Goal: Task Accomplishment & Management: Manage account settings

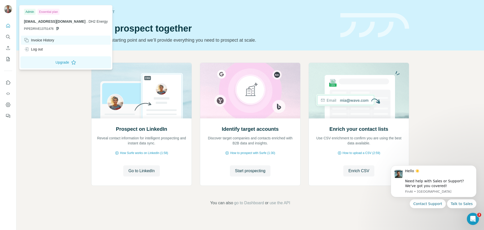
click at [41, 41] on div "Invoice History" at bounding box center [39, 40] width 30 height 5
click at [40, 39] on div "Invoice History" at bounding box center [39, 40] width 30 height 5
click at [35, 40] on div "Invoice History" at bounding box center [39, 40] width 30 height 5
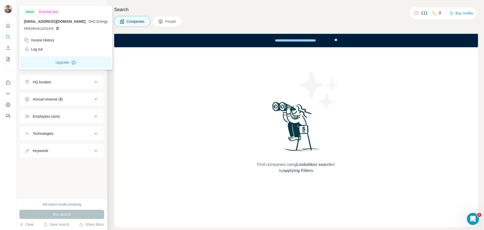
click at [9, 11] on img at bounding box center [8, 9] width 8 height 8
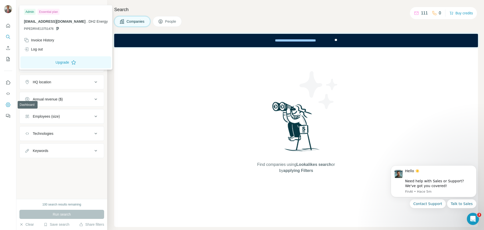
click at [9, 105] on icon "Dashboard" at bounding box center [8, 104] width 5 height 5
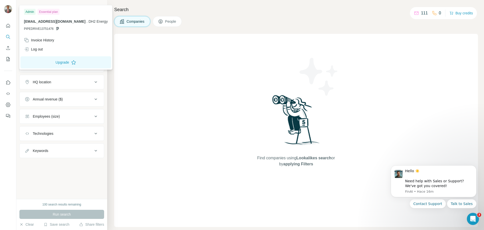
click at [2, 8] on div at bounding box center [9, 10] width 15 height 17
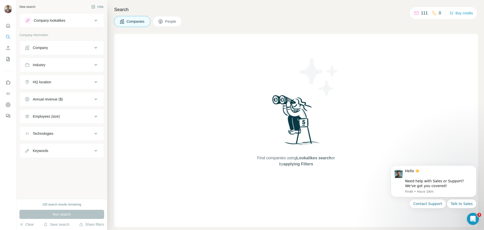
click at [11, 10] on img at bounding box center [8, 9] width 8 height 8
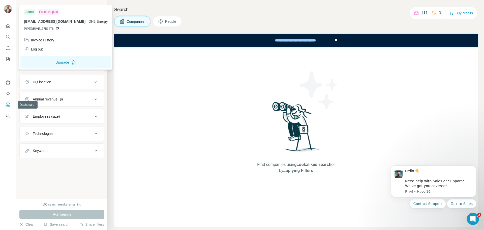
click at [7, 103] on icon "Dashboard" at bounding box center [8, 104] width 5 height 4
